Goal: Transaction & Acquisition: Purchase product/service

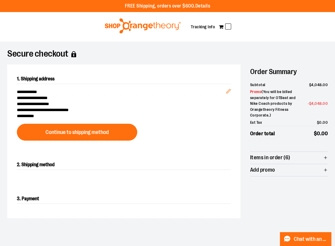
scroll to position [60, 0]
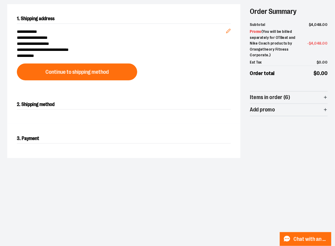
scroll to position [60, 0]
click at [274, 186] on div at bounding box center [167, 186] width 335 height 0
click at [280, 186] on div at bounding box center [167, 186] width 335 height 0
